Goal: Task Accomplishment & Management: Use online tool/utility

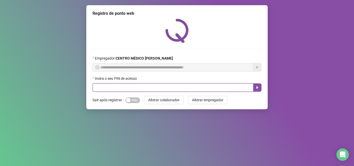
click at [183, 89] on input "text" at bounding box center [173, 87] width 161 height 8
type input "*****"
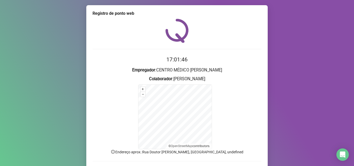
scroll to position [35, 0]
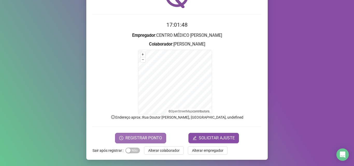
click at [153, 139] on span "REGISTRAR PONTO" at bounding box center [144, 138] width 37 height 6
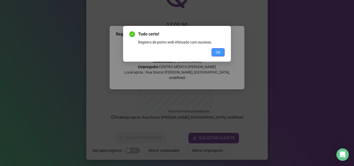
click at [214, 50] on button "OK" at bounding box center [218, 52] width 13 height 8
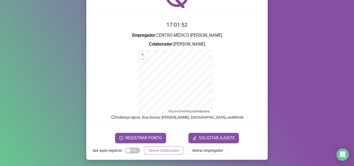
click at [172, 149] on span "Alterar colaborador" at bounding box center [163, 151] width 31 height 6
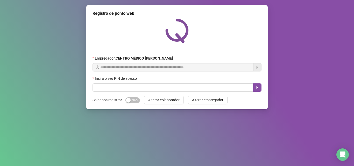
scroll to position [0, 0]
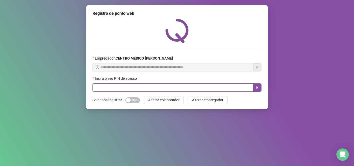
click at [225, 89] on input "text" at bounding box center [173, 87] width 161 height 8
type input "*****"
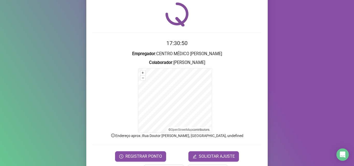
scroll to position [35, 0]
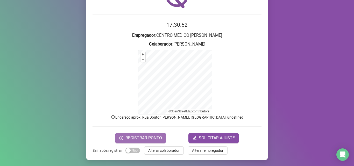
click at [150, 135] on span "REGISTRAR PONTO" at bounding box center [144, 138] width 37 height 6
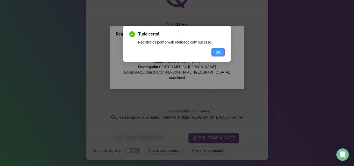
click at [220, 53] on span "OK" at bounding box center [218, 53] width 5 height 6
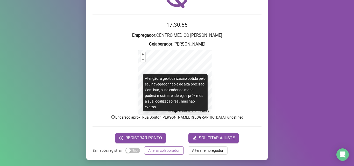
click at [166, 147] on button "Alterar colaborador" at bounding box center [164, 151] width 40 height 8
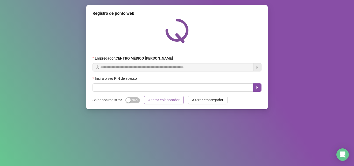
scroll to position [0, 0]
